Goal: Task Accomplishment & Management: Manage account settings

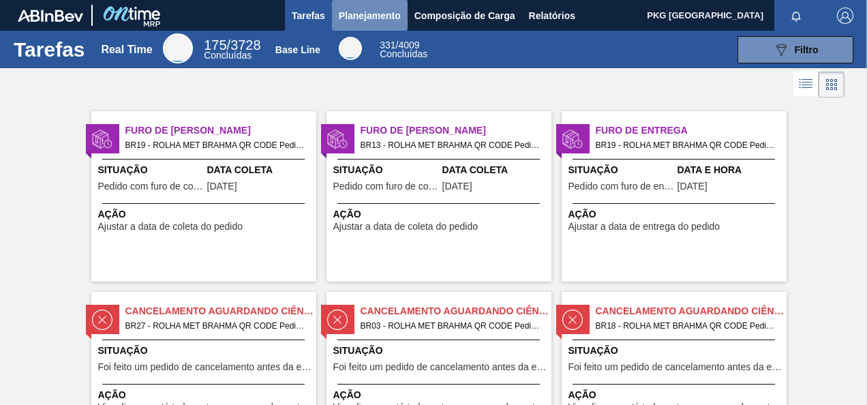
click at [382, 16] on span "Planejamento" at bounding box center [370, 15] width 62 height 16
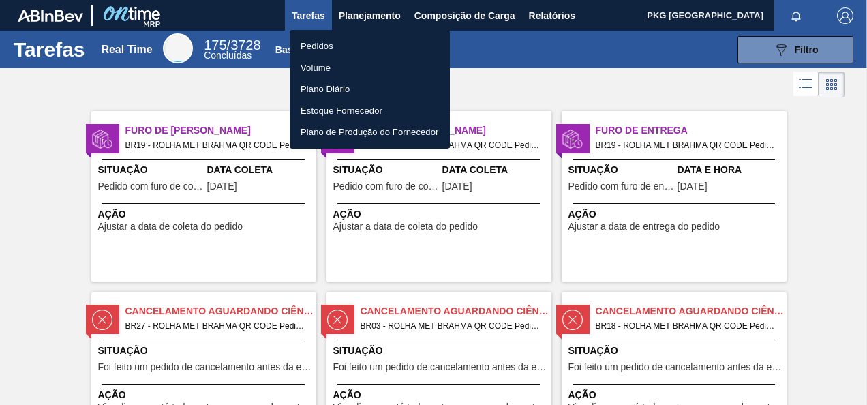
click at [315, 46] on li "Pedidos" at bounding box center [370, 46] width 160 height 22
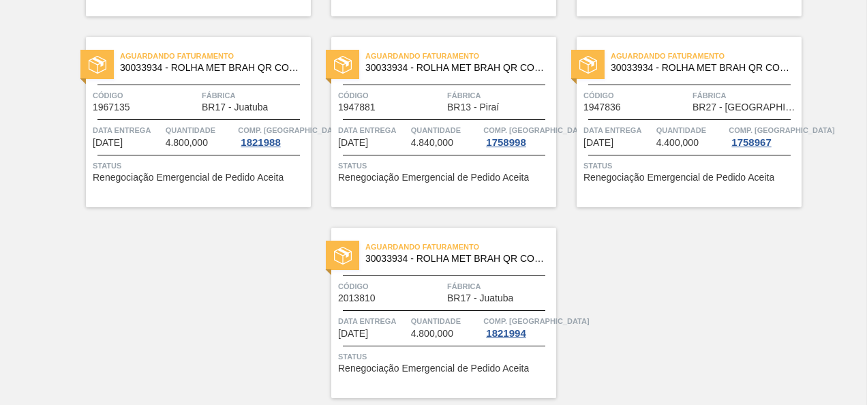
scroll to position [2608, 0]
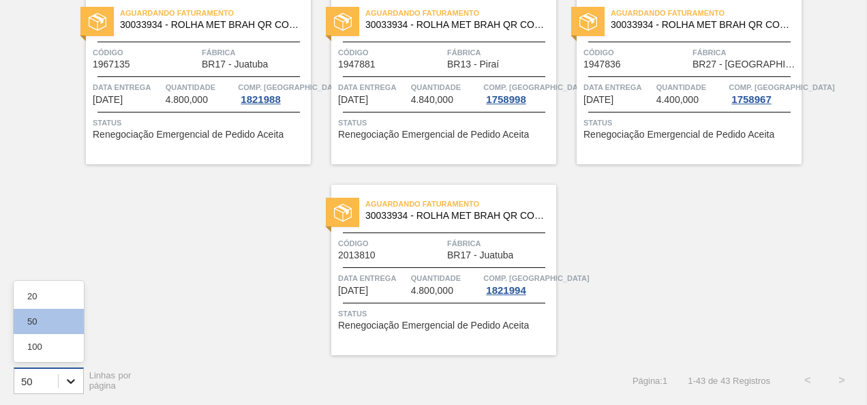
click at [67, 371] on div at bounding box center [71, 381] width 25 height 25
click at [56, 352] on div "100" at bounding box center [49, 346] width 70 height 25
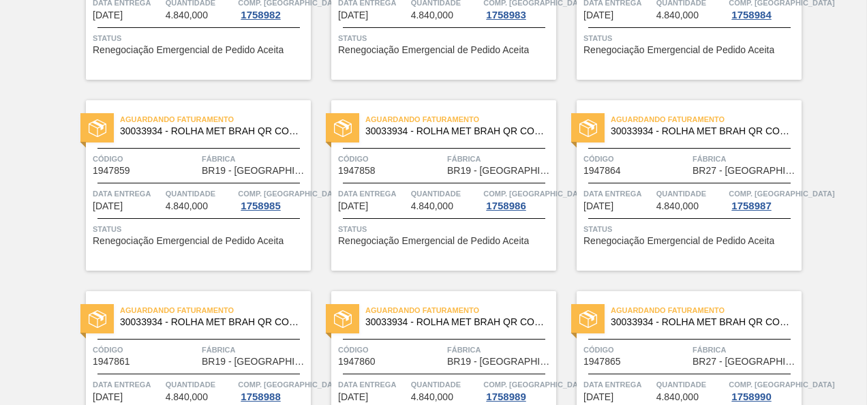
scroll to position [1772, 0]
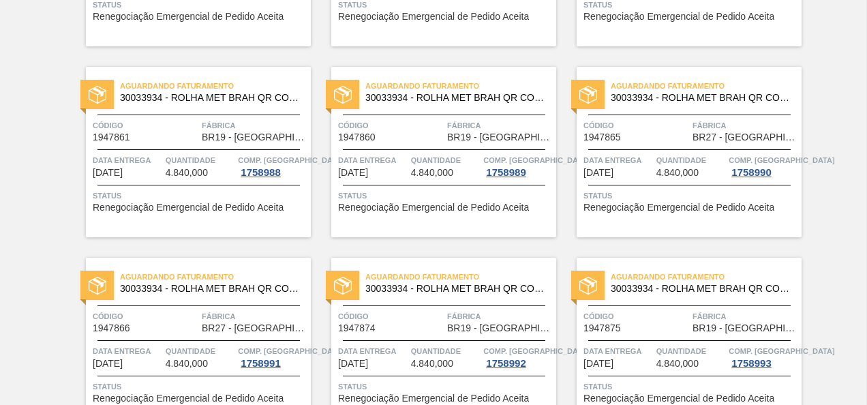
click at [375, 285] on span "30033934 - ROLHA MET BRAH QR CODE 021CX105" at bounding box center [455, 289] width 180 height 10
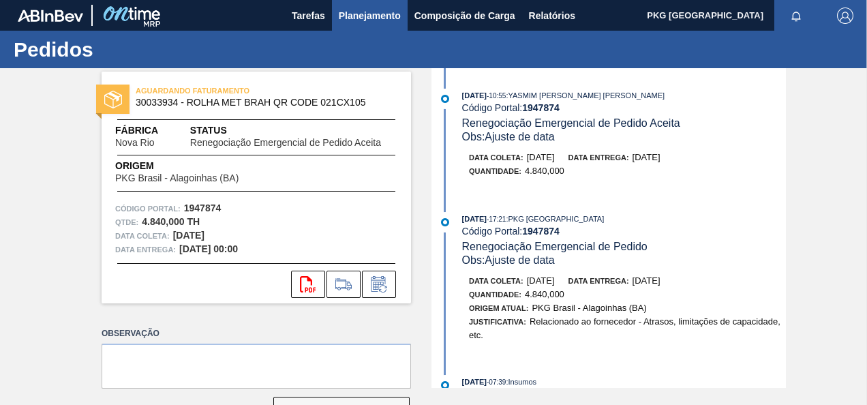
click at [359, 26] on button "Planejamento" at bounding box center [370, 15] width 76 height 31
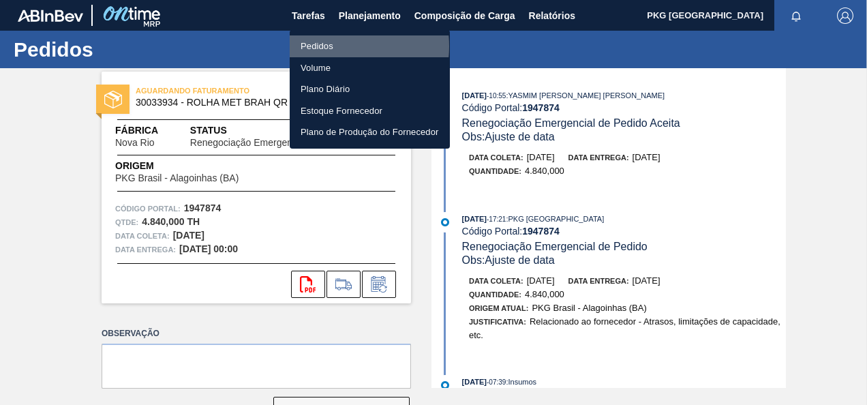
click at [332, 46] on li "Pedidos" at bounding box center [370, 46] width 160 height 22
